Goal: Transaction & Acquisition: Purchase product/service

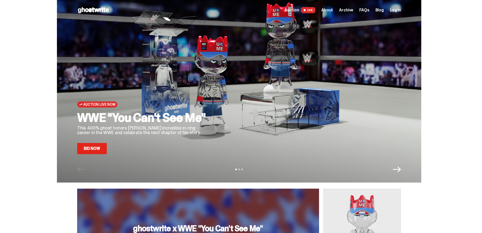
click at [399, 168] on icon "Next" at bounding box center [397, 169] width 8 height 8
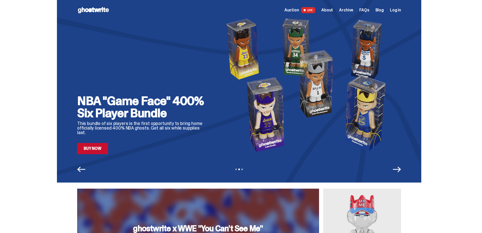
click at [399, 169] on icon "Next" at bounding box center [397, 169] width 8 height 8
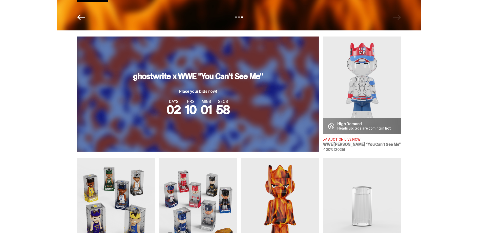
scroll to position [228, 0]
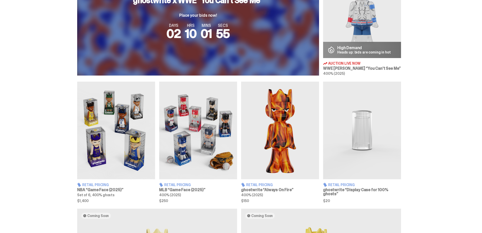
click at [275, 189] on h3 "ghostwrite “Always On Fire”" at bounding box center [280, 190] width 78 height 4
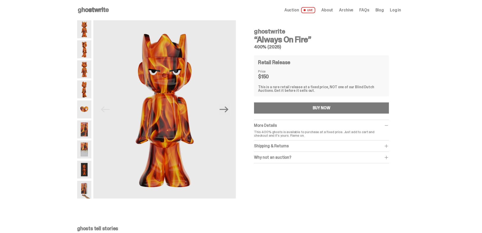
click at [85, 128] on img at bounding box center [84, 129] width 14 height 18
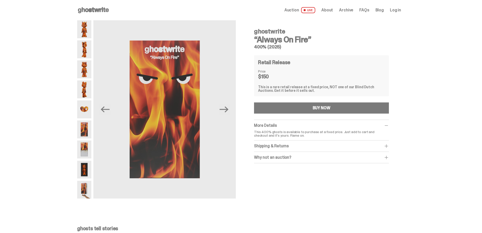
click at [88, 111] on img at bounding box center [84, 109] width 14 height 18
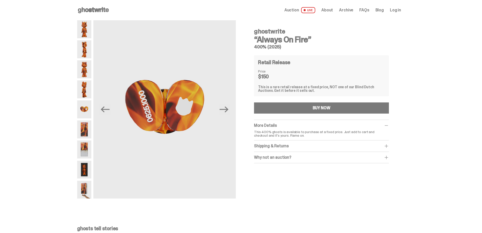
click at [89, 90] on img at bounding box center [84, 89] width 14 height 18
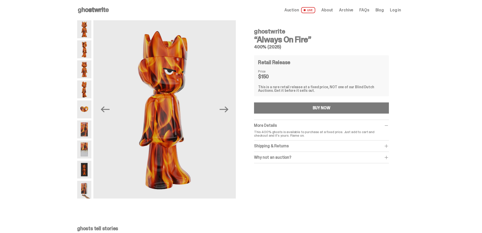
click at [88, 67] on img at bounding box center [84, 69] width 14 height 18
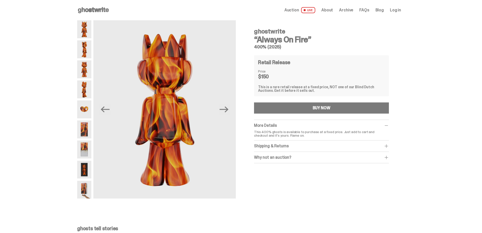
click at [88, 39] on div at bounding box center [84, 109] width 14 height 178
click at [88, 33] on img at bounding box center [84, 29] width 14 height 18
